Goal: Task Accomplishment & Management: Use online tool/utility

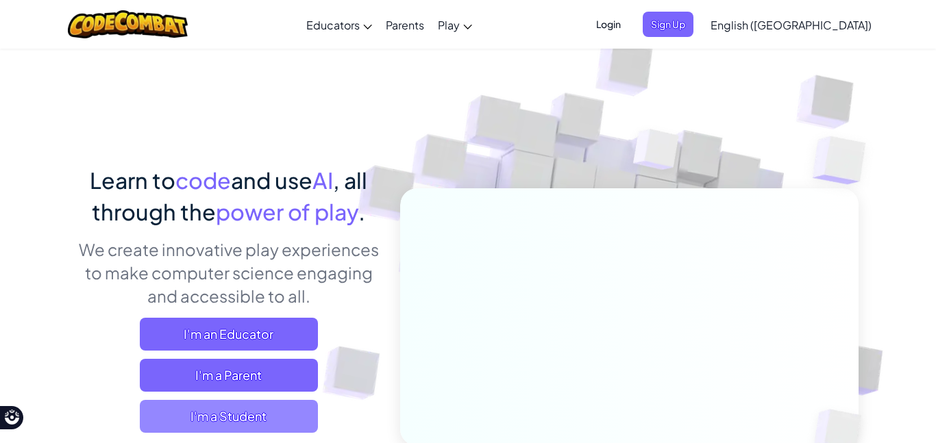
click at [241, 405] on span "I'm a Student" at bounding box center [229, 416] width 178 height 33
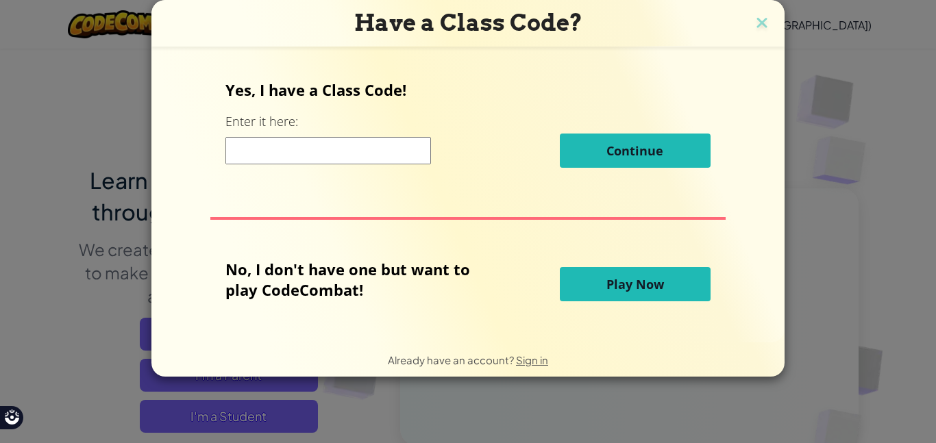
click at [585, 295] on button "Play Now" at bounding box center [635, 284] width 151 height 34
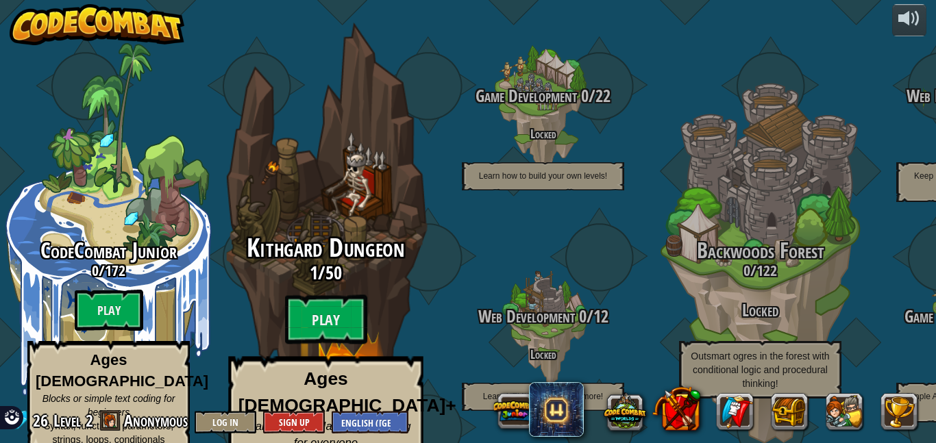
click at [265, 329] on div "Kithgard Dungeon 1 / 50 Play Ages [DEMOGRAPHIC_DATA]+ Real Python or JavaScript…" at bounding box center [325, 364] width 260 height 260
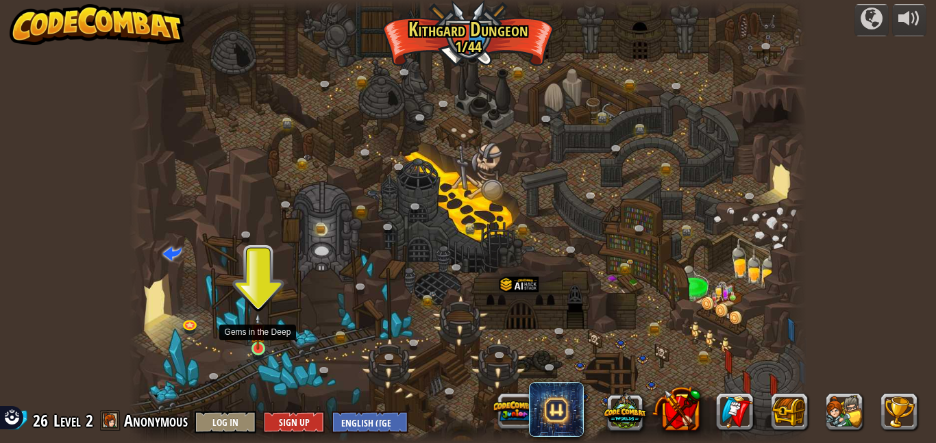
click at [258, 333] on img at bounding box center [258, 331] width 16 height 37
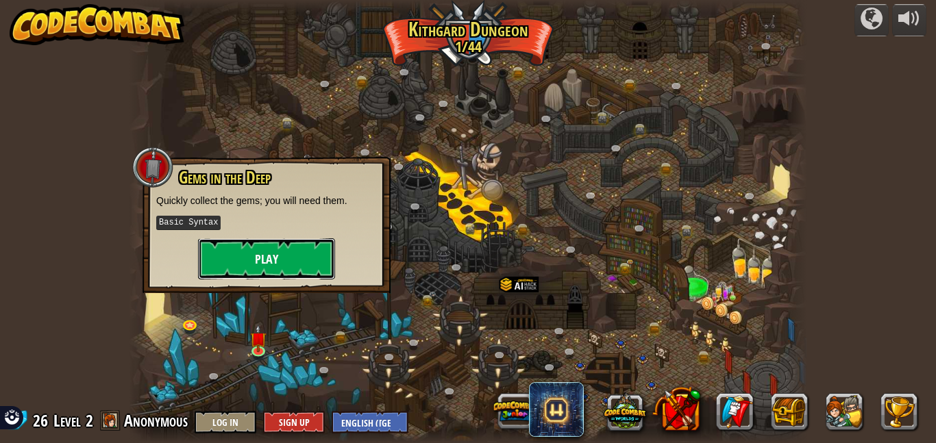
click at [232, 270] on button "Play" at bounding box center [266, 259] width 137 height 41
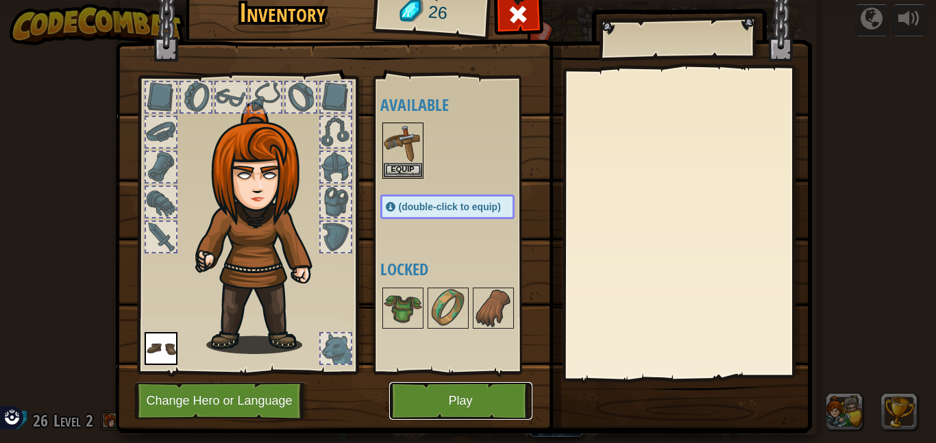
click at [439, 385] on button "Play" at bounding box center [460, 401] width 143 height 38
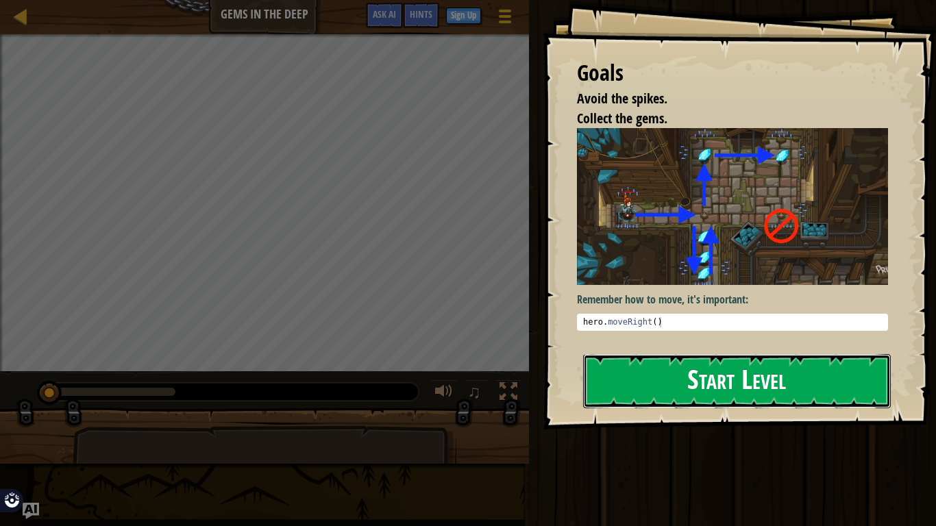
click at [605, 363] on button "Start Level" at bounding box center [737, 381] width 308 height 54
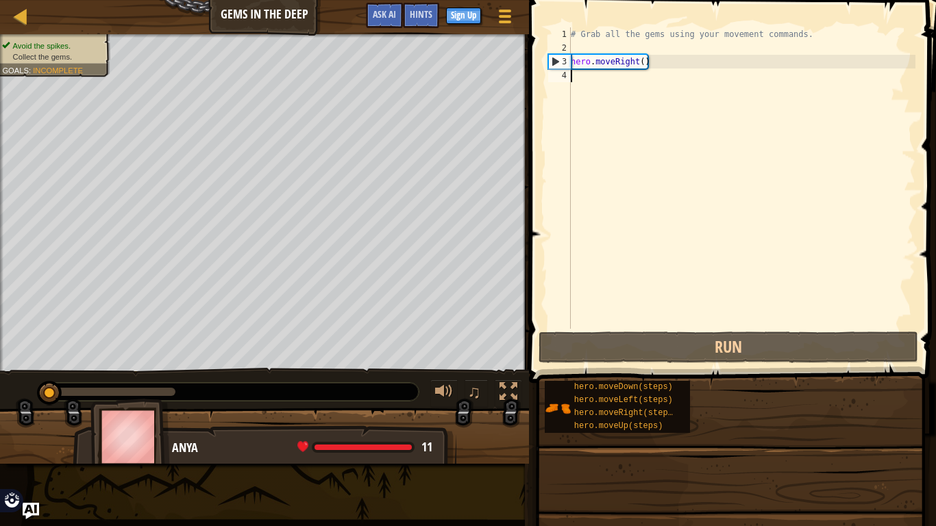
click at [624, 107] on div "# Grab all the gems using your movement commands. hero . moveRight ( )" at bounding box center [741, 191] width 347 height 329
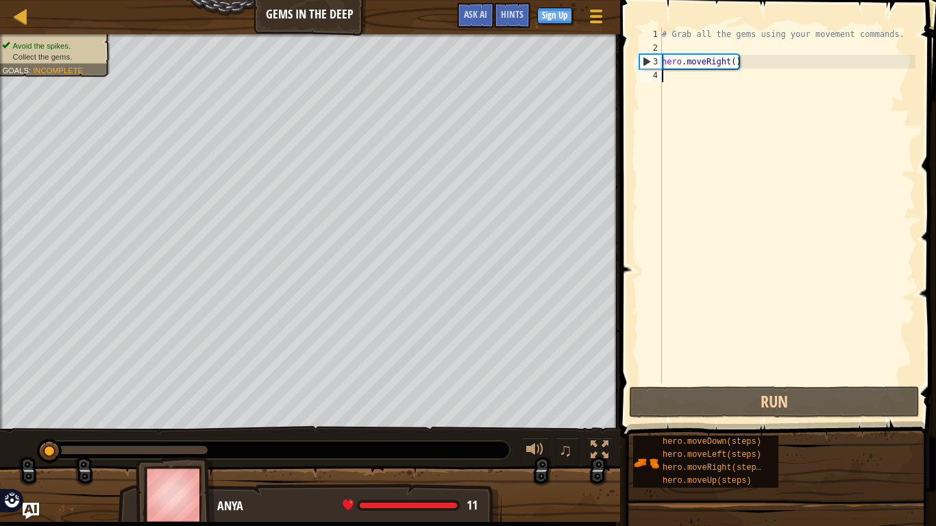
scroll to position [6, 0]
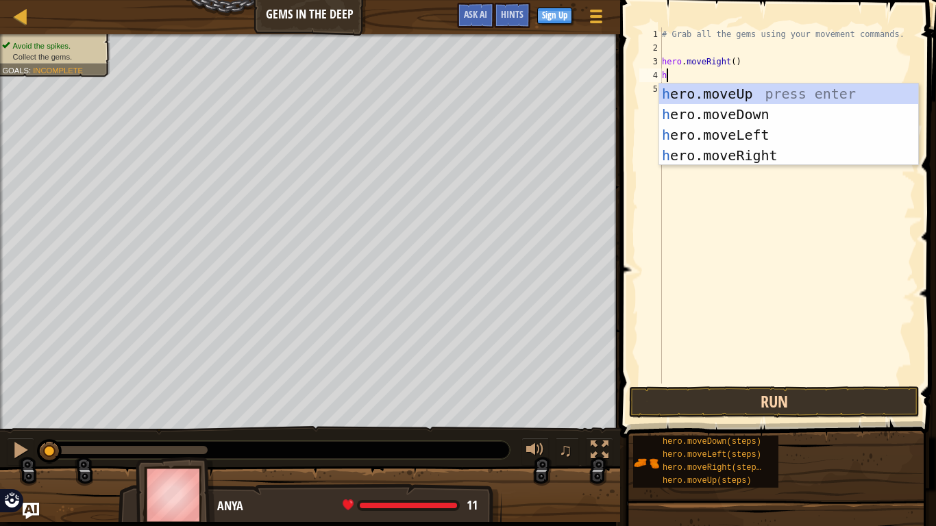
type textarea "h"
click at [783, 388] on button "Run" at bounding box center [774, 403] width 291 height 32
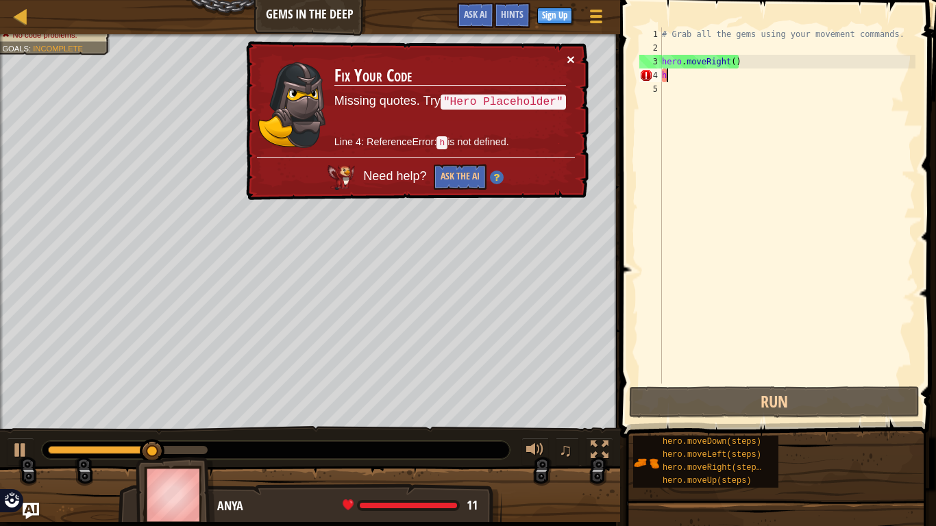
click at [574, 61] on button "×" at bounding box center [571, 59] width 8 height 14
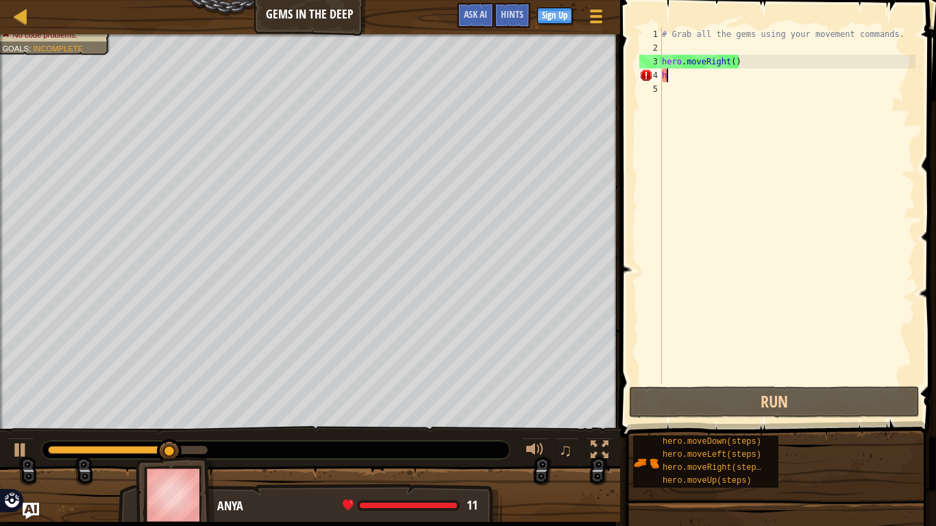
click at [717, 87] on div "# Grab all the gems using your movement commands. hero . moveRight ( ) h" at bounding box center [787, 219] width 256 height 384
click at [715, 80] on div "# Grab all the gems using your movement commands. hero . moveRight ( ) h" at bounding box center [787, 219] width 256 height 384
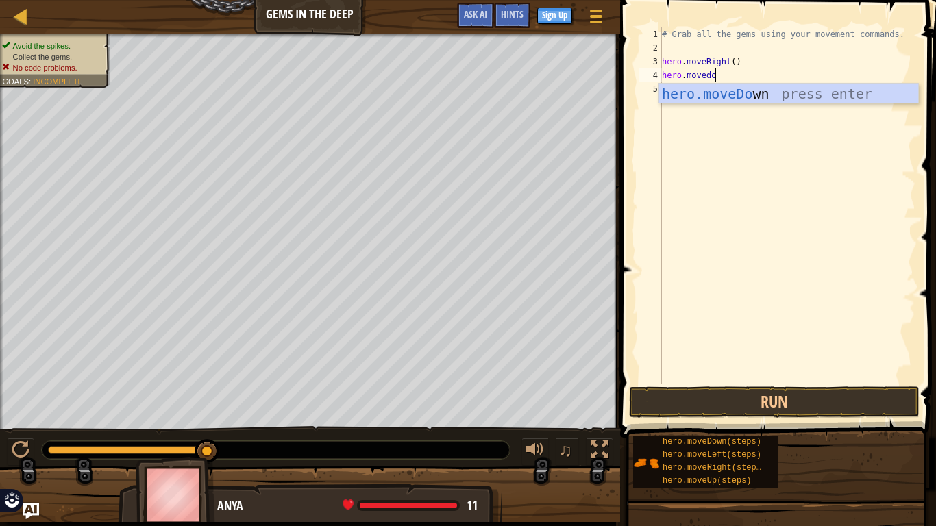
scroll to position [6, 8]
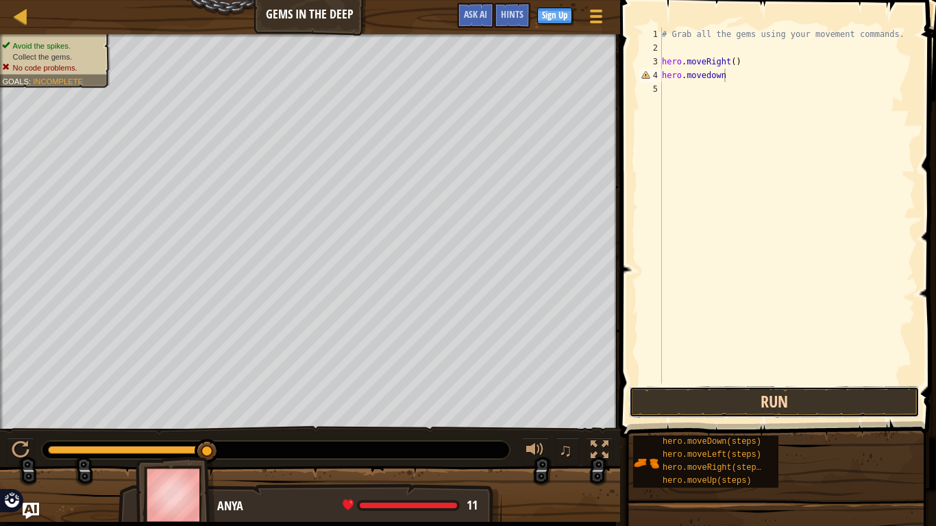
click at [728, 415] on button "Run" at bounding box center [774, 403] width 291 height 32
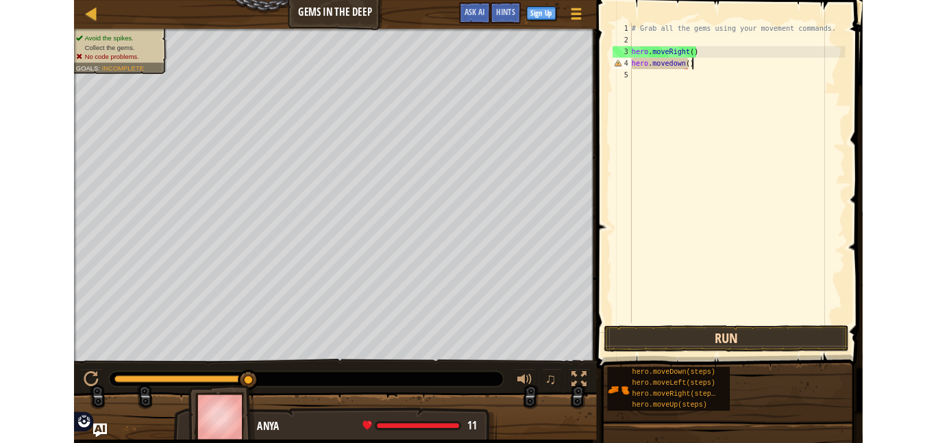
scroll to position [6, 10]
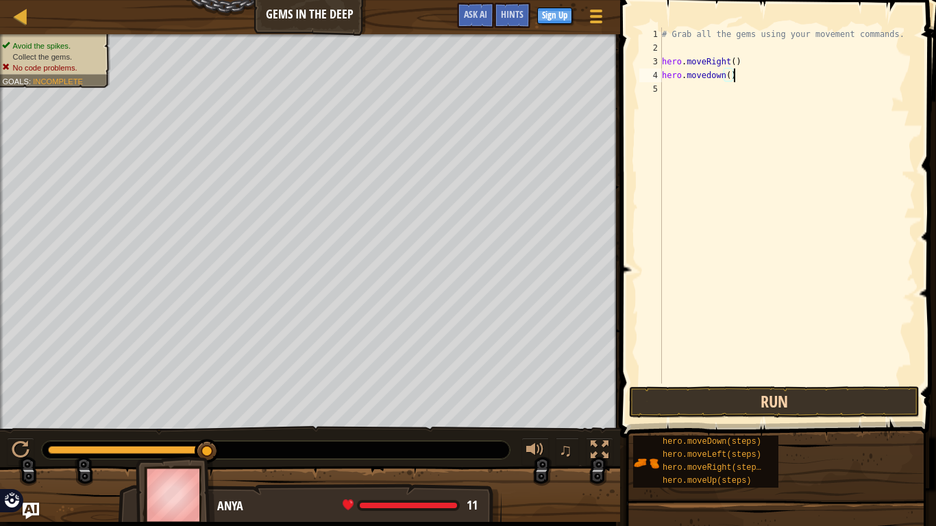
type textarea "hero.movedown()"
click at [690, 413] on button "Run" at bounding box center [774, 403] width 291 height 32
